Goal: Transaction & Acquisition: Purchase product/service

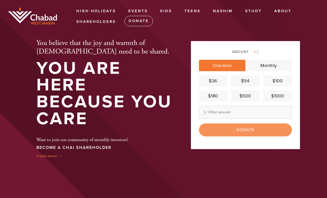
click at [245, 79] on div "$54" at bounding box center [245, 80] width 24 height 7
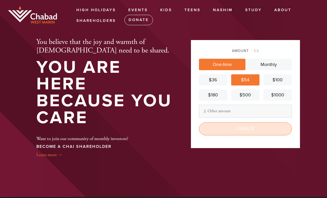
click at [241, 129] on input "Donate" at bounding box center [245, 128] width 93 height 13
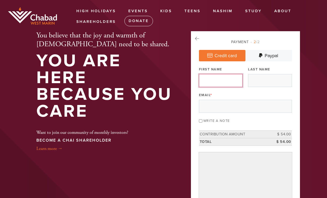
click at [206, 82] on input "First Name" at bounding box center [221, 80] width 44 height 13
type input "[PERSON_NAME]"
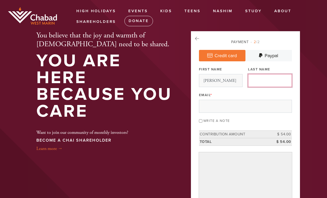
type input "[PERSON_NAME]"
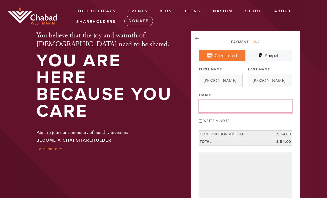
type input "[EMAIL_ADDRESS][DOMAIN_NAME]"
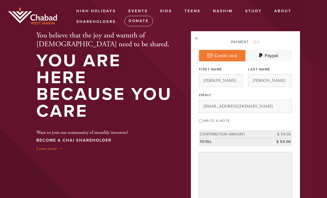
click at [200, 121] on input "Write a note" at bounding box center [200, 120] width 3 height 3
checkbox input "true"
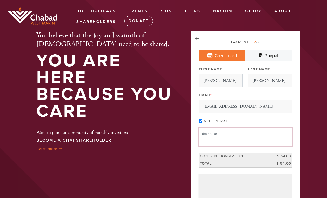
click at [203, 133] on textarea "Message or dedication" at bounding box center [245, 137] width 93 height 18
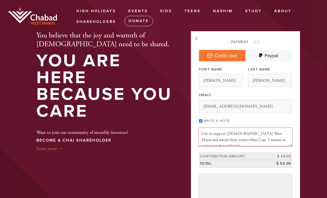
scroll to position [3, 0]
click at [255, 143] on textarea "I try to support [DEMOGRAPHIC_DATA] West Marin and attend their events when I c…" at bounding box center [245, 137] width 93 height 18
click at [269, 143] on textarea "I try to support [DEMOGRAPHIC_DATA] West Marin and attend their events when I c…" at bounding box center [245, 137] width 93 height 18
click at [257, 143] on textarea "I try to support [DEMOGRAPHIC_DATA] West Marin and attend their events when I c…" at bounding box center [245, 137] width 93 height 18
click at [268, 144] on textarea "I try to support [DEMOGRAPHIC_DATA] West Marin and attend their events when I c…" at bounding box center [245, 137] width 93 height 18
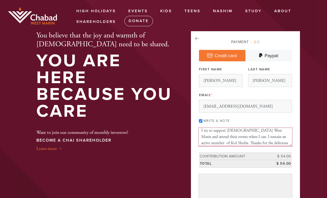
scroll to position [9, 0]
type textarea "I try to support [DEMOGRAPHIC_DATA] West Marin and attend their events when I c…"
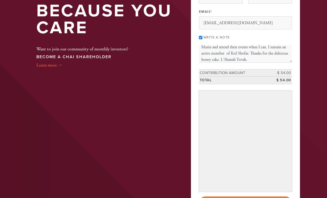
scroll to position [87, 0]
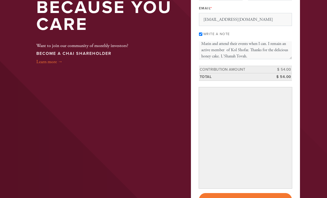
click at [301, 140] on aside "Payment 2 /2 Credit card [GEOGRAPHIC_DATA] Payment Processor Pay Later PayPal S…" at bounding box center [245, 85] width 117 height 282
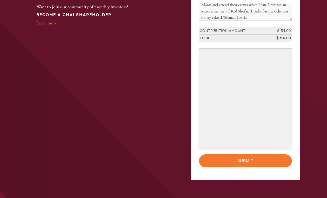
scroll to position [127, 0]
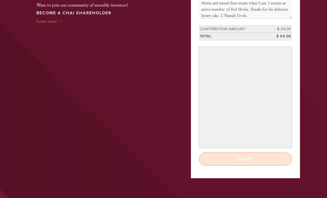
click at [242, 159] on input "Submit" at bounding box center [245, 158] width 93 height 13
